Goal: Navigation & Orientation: Find specific page/section

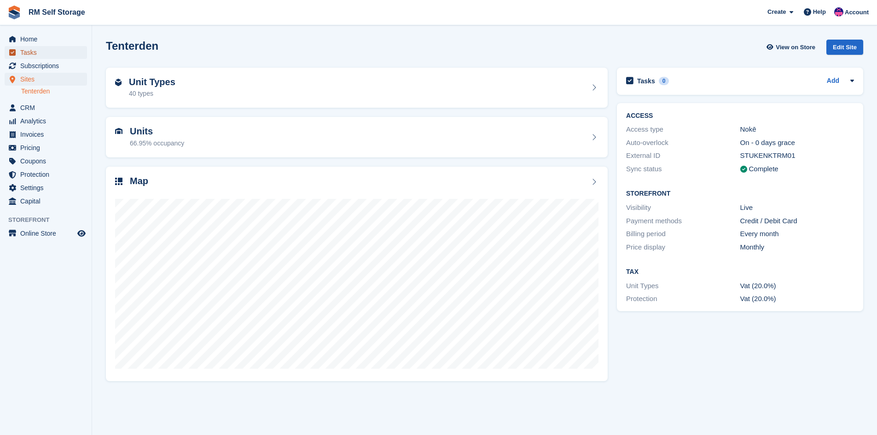
click at [47, 46] on span "Tasks" at bounding box center [47, 52] width 55 height 13
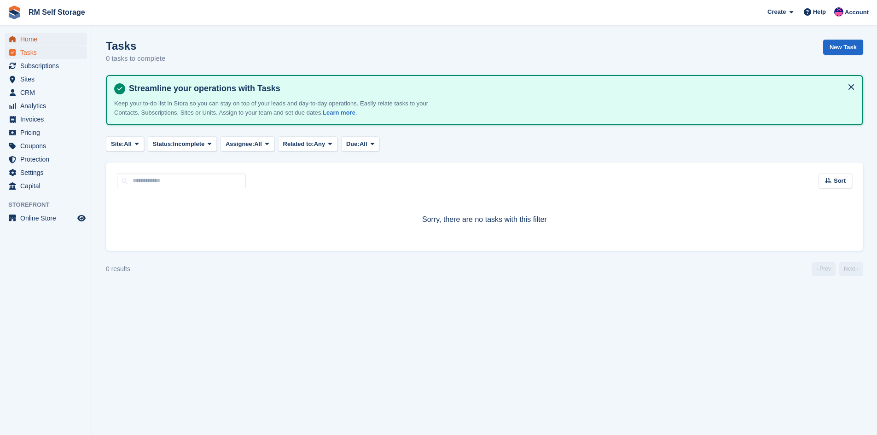
click at [27, 39] on span "Home" at bounding box center [47, 39] width 55 height 13
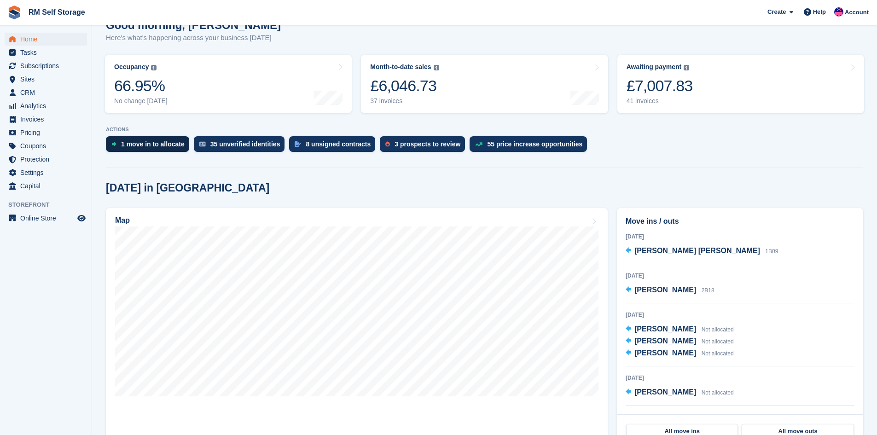
scroll to position [92, 0]
click at [154, 143] on div "1 move in to allocate" at bounding box center [153, 143] width 64 height 7
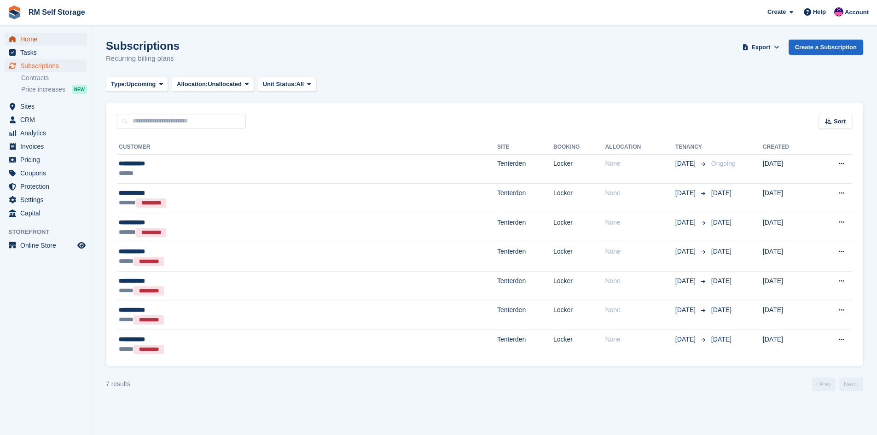
click at [46, 36] on span "Home" at bounding box center [47, 39] width 55 height 13
